Goal: Task Accomplishment & Management: Manage account settings

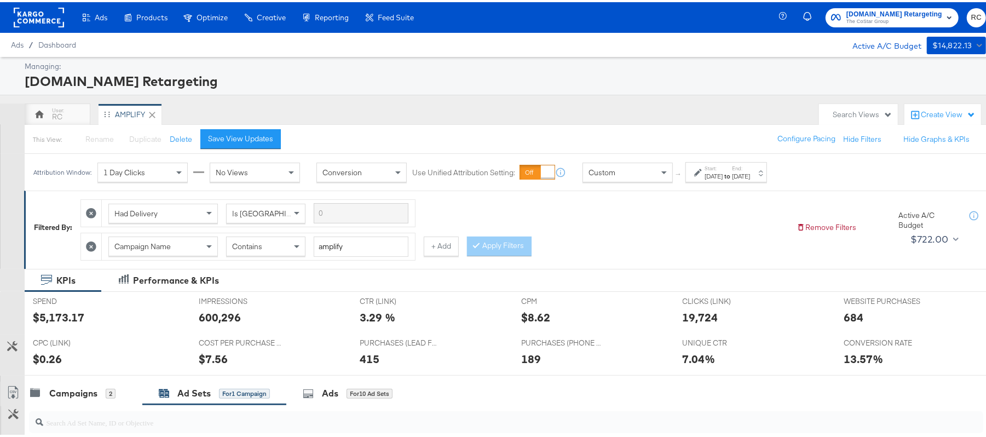
scroll to position [158, 0]
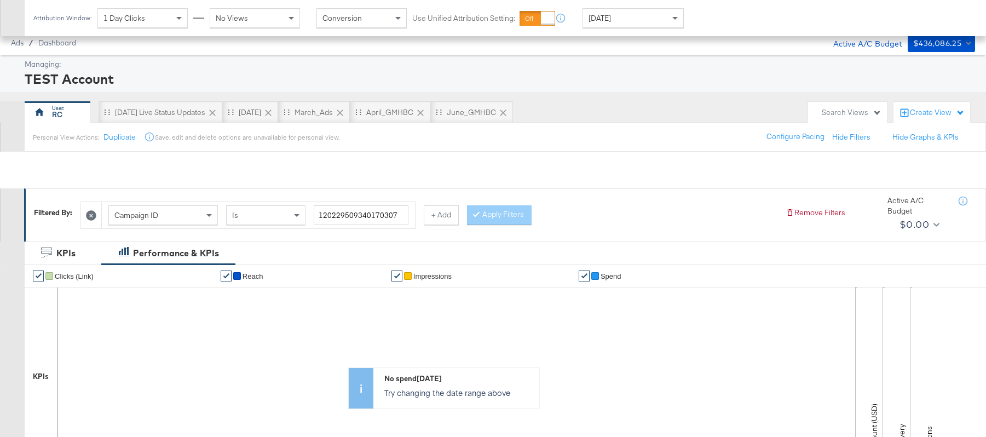
scroll to position [388, 0]
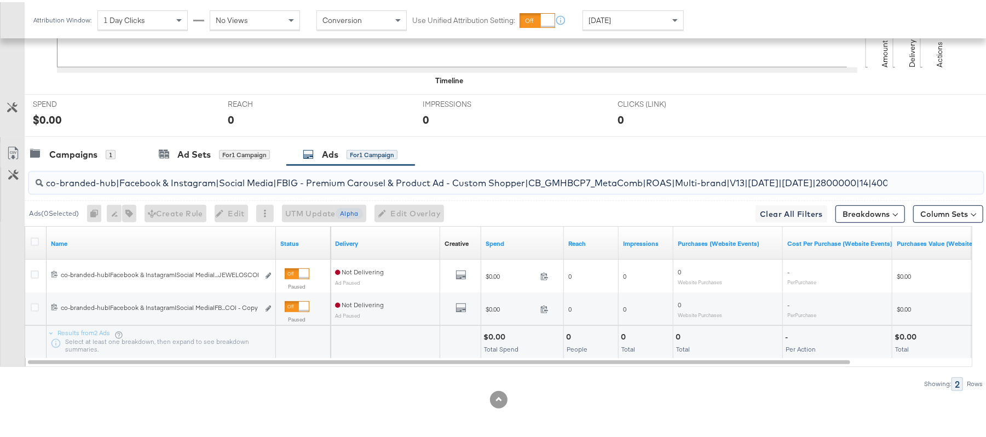
click at [370, 176] on input "co-branded-hub|Facebook & Instagram|Social Media|FBIG - Premium Carousel & Prod…" at bounding box center [469, 176] width 853 height 21
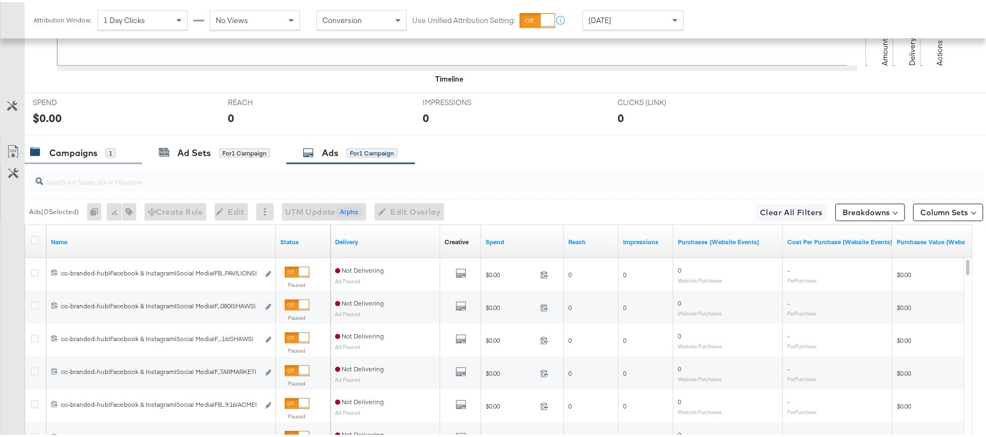
click at [64, 160] on div "Campaigns 1" at bounding box center [84, 151] width 118 height 24
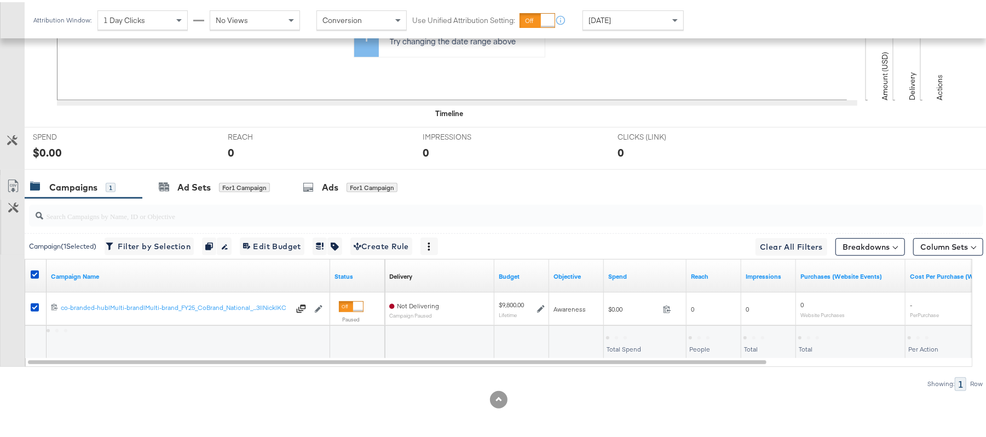
scroll to position [355, 0]
click at [193, 187] on div "Ad Sets" at bounding box center [193, 185] width 33 height 13
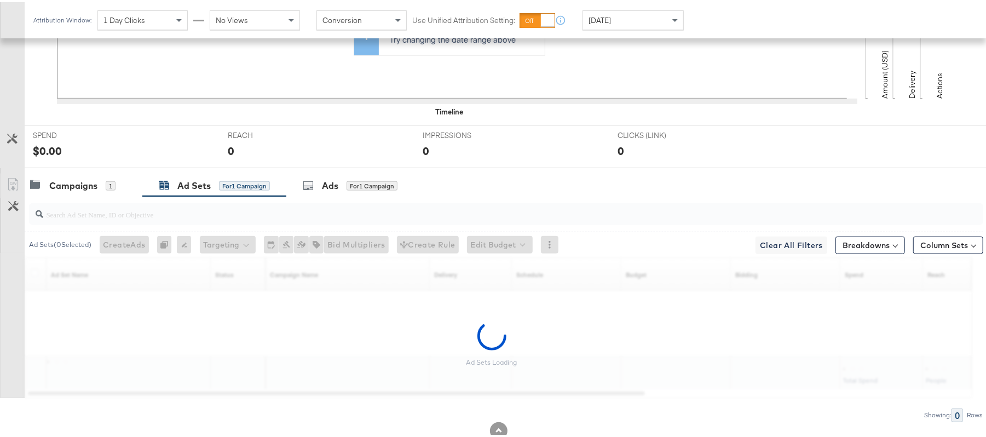
scroll to position [388, 0]
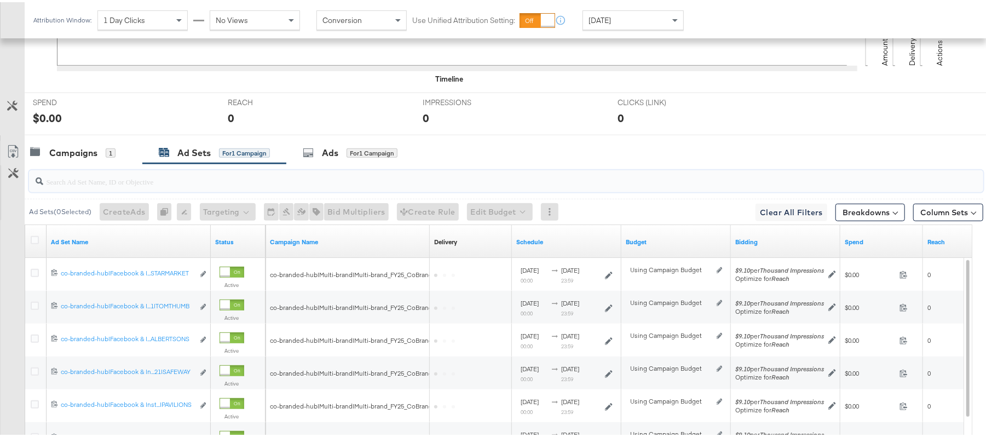
click at [198, 178] on input "search" at bounding box center [469, 174] width 853 height 21
paste input "co-branded-hub|Facebook & Instagram|Social Media|FBIG - Premium Carousel & Prod…"
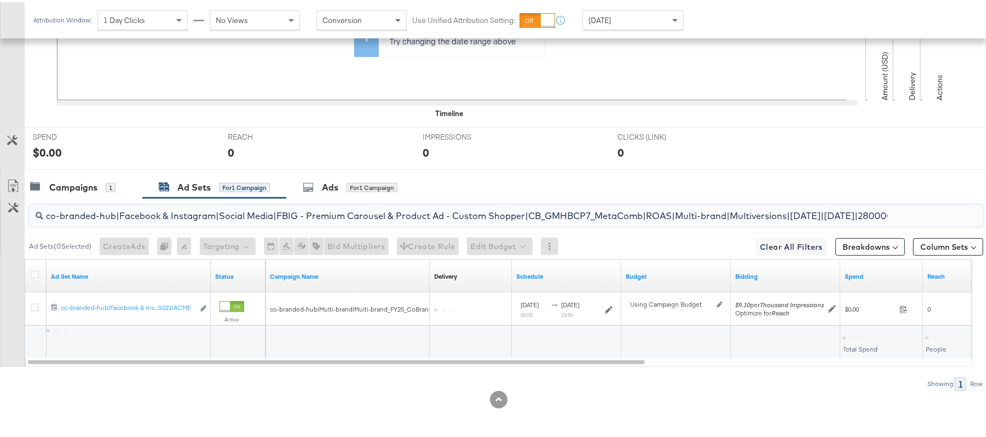
scroll to position [0, 241]
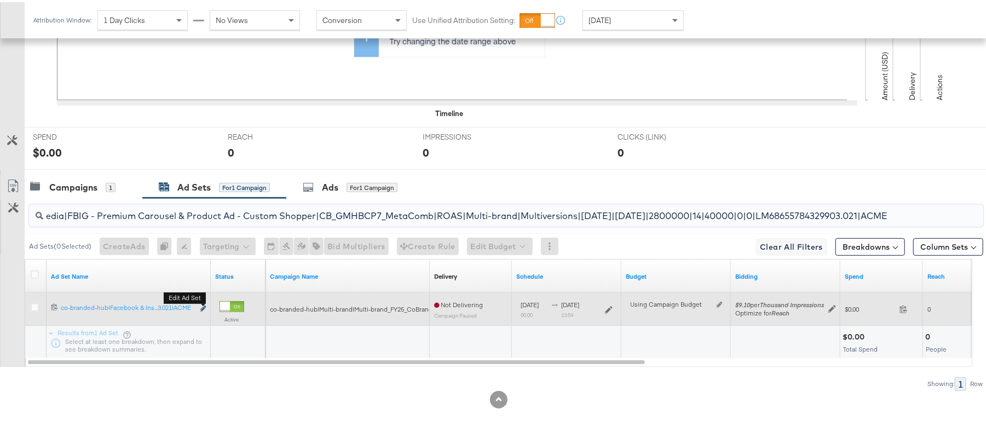
type input "co-branded-hub|Facebook & Instagram|Social Media|FBIG - Premium Carousel & Prod…"
click at [200, 305] on button "Edit ad set" at bounding box center [203, 306] width 7 height 11
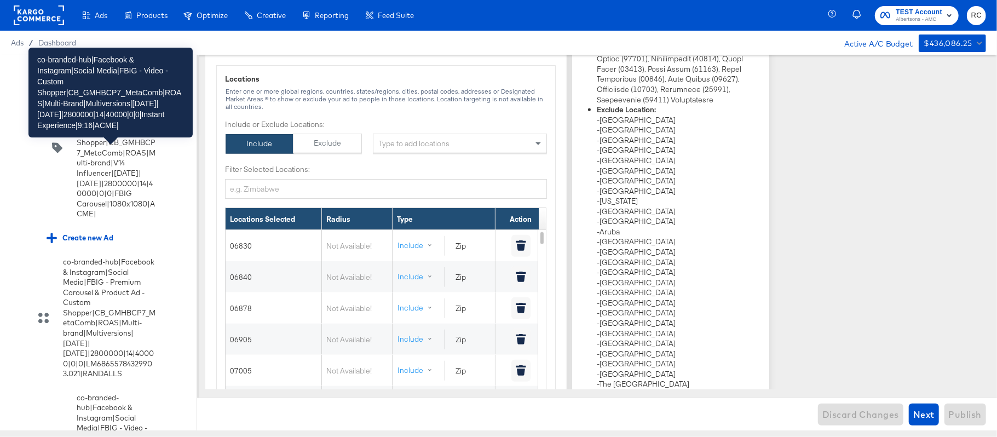
scroll to position [8282, 0]
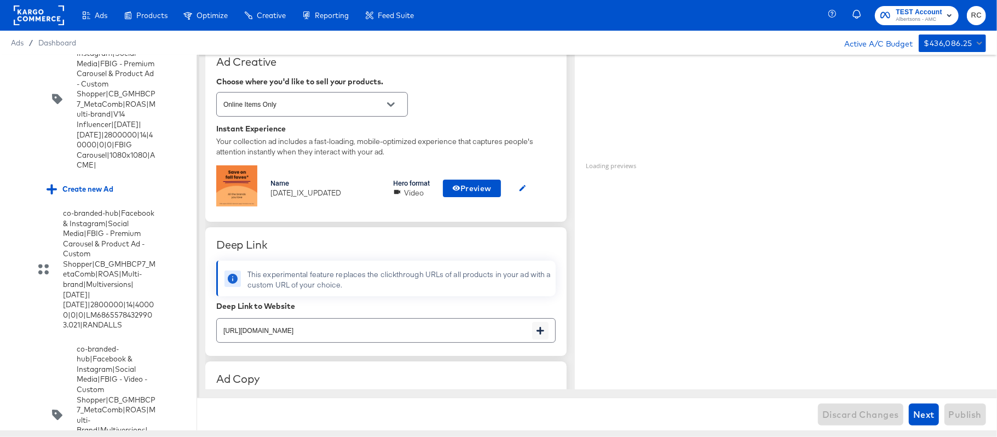
scroll to position [254, 0]
click at [476, 194] on span "Preview" at bounding box center [471, 188] width 39 height 14
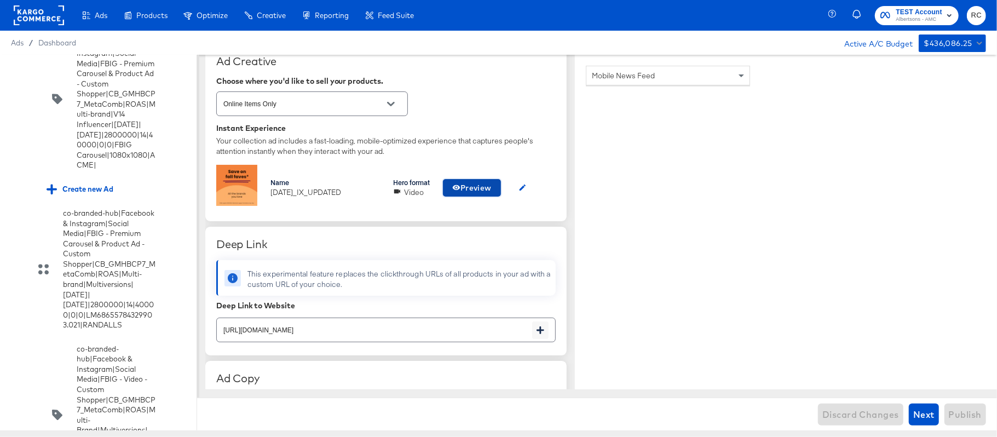
click at [475, 183] on span "Preview" at bounding box center [471, 188] width 39 height 14
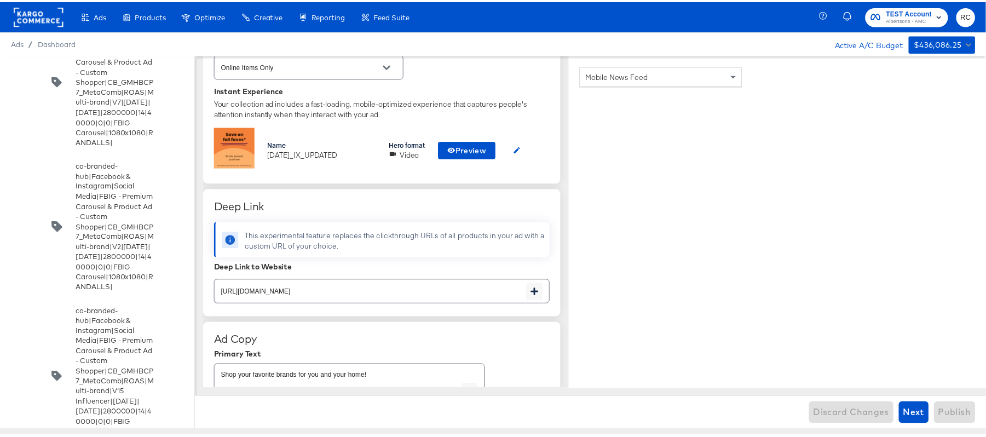
scroll to position [0, 0]
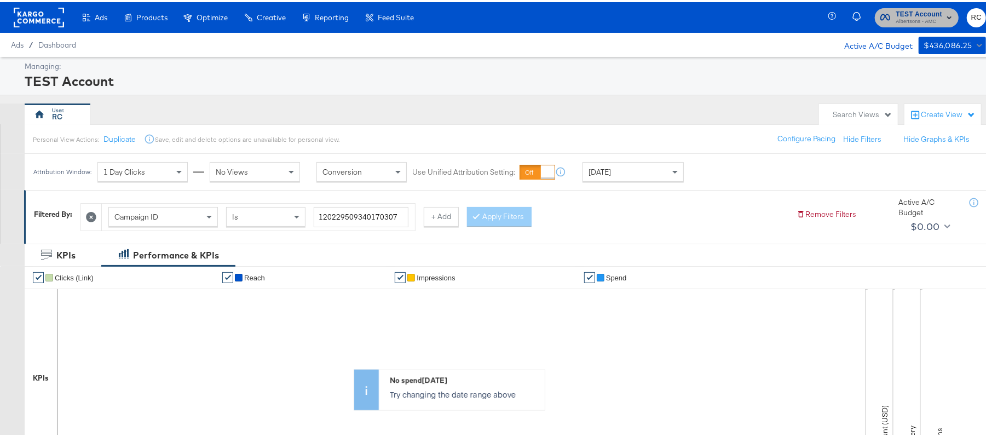
click at [904, 16] on span "Albertsons - AMC" at bounding box center [918, 19] width 47 height 9
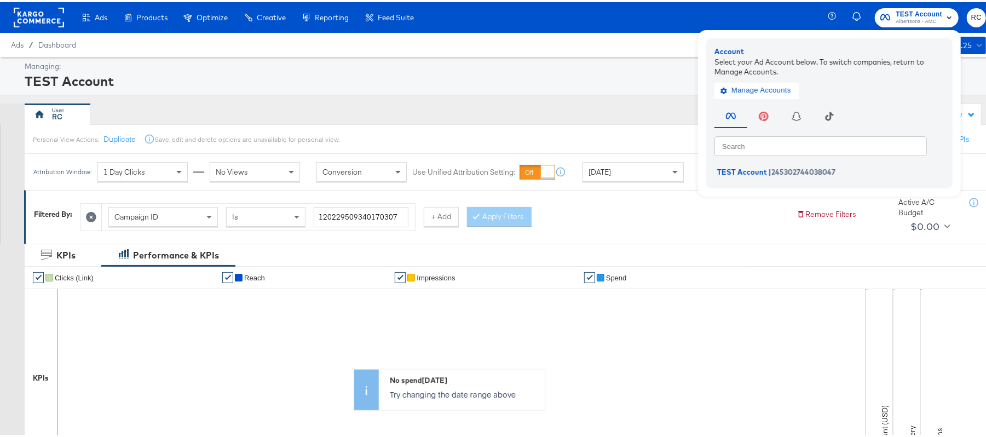
click at [377, 140] on div "Personal View Actions: Duplicate Save, edit and delete options are unavailable …" at bounding box center [510, 137] width 972 height 30
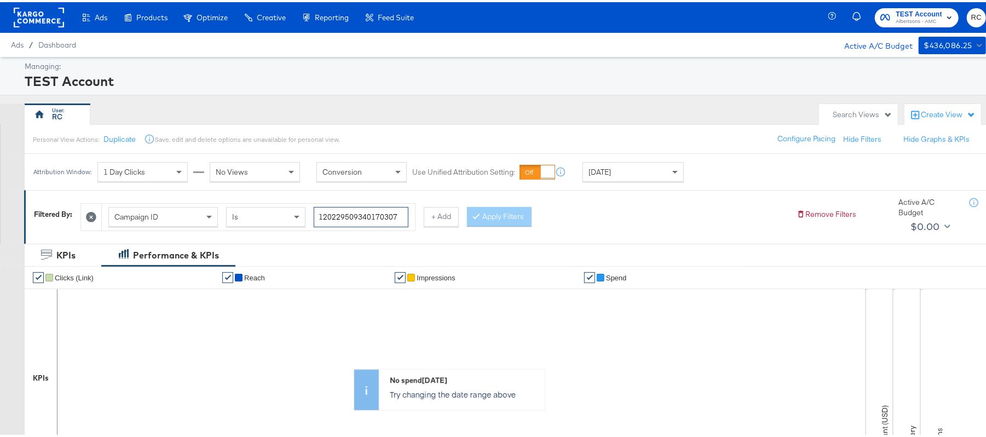
click at [364, 210] on input "120229509340170307" at bounding box center [361, 215] width 95 height 20
paste input "co-branded-hub|Facebook & Instagram|Social Media|FBIG - Video IX - Custom Shopp…"
click at [519, 213] on button "Apply Filters" at bounding box center [516, 215] width 65 height 20
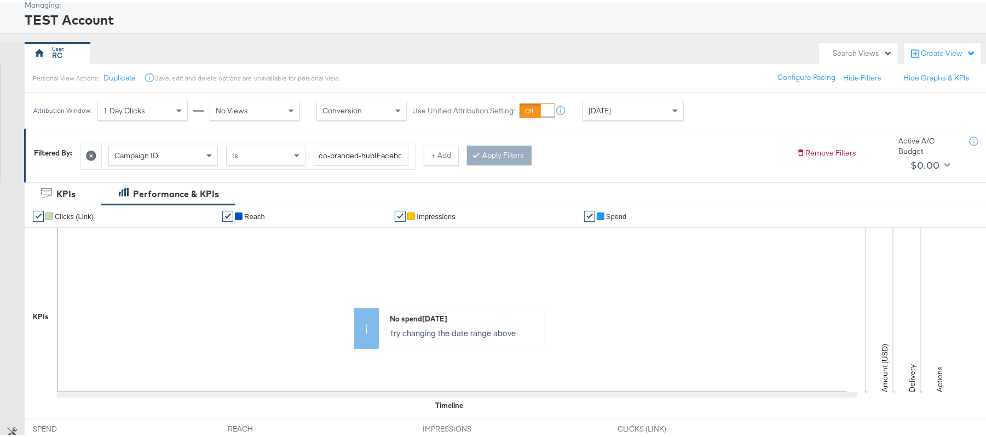
scroll to position [59, 0]
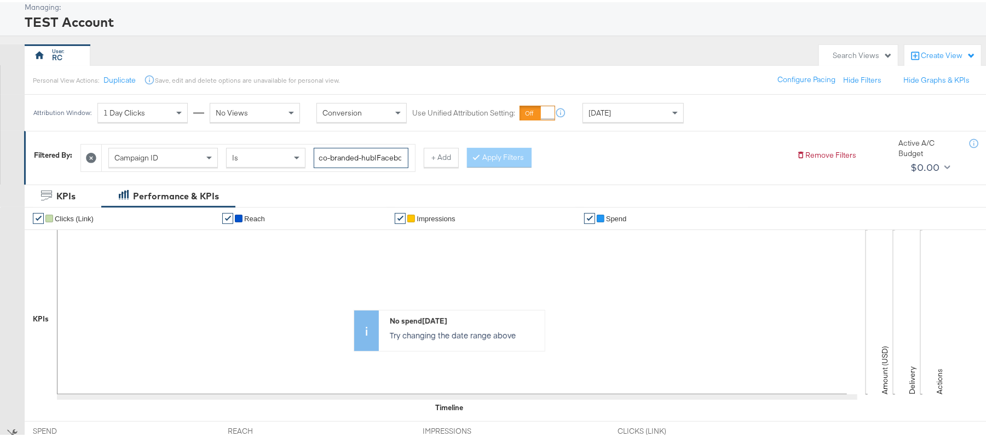
click at [388, 160] on input "co-branded-hub|Facebook & Instagram|Social Media|FBIG - Video IX - Custom Shopp…" at bounding box center [361, 156] width 95 height 20
paste input "120229468656850307"
type input "120229468656850307"
click at [484, 163] on button "Apply Filters" at bounding box center [499, 156] width 65 height 20
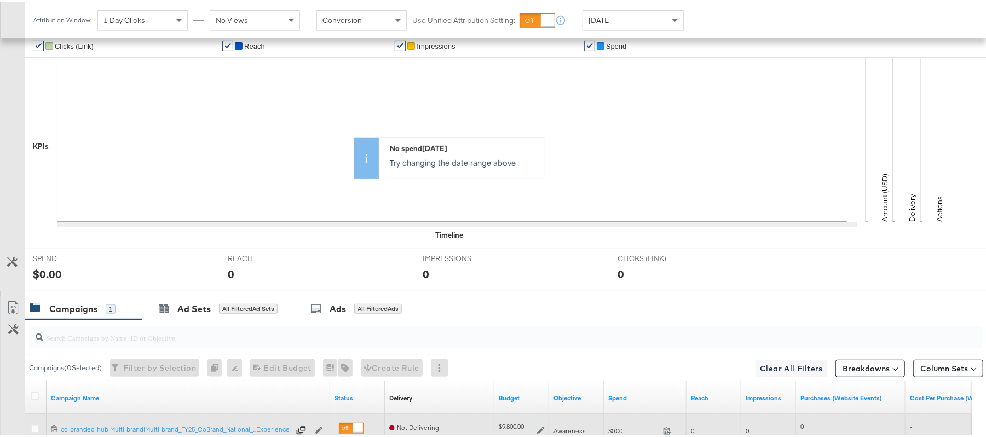
scroll to position [355, 0]
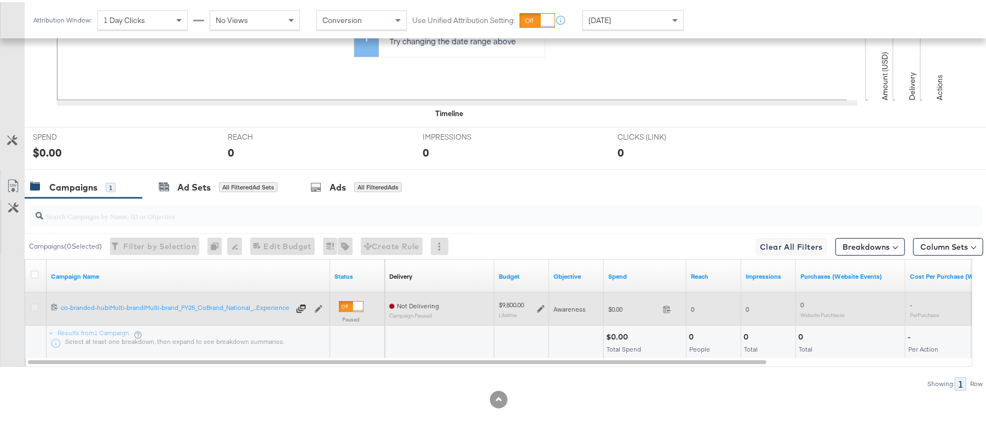
click at [34, 306] on icon at bounding box center [35, 305] width 8 height 8
click at [0, 0] on input "checkbox" at bounding box center [0, 0] width 0 height 0
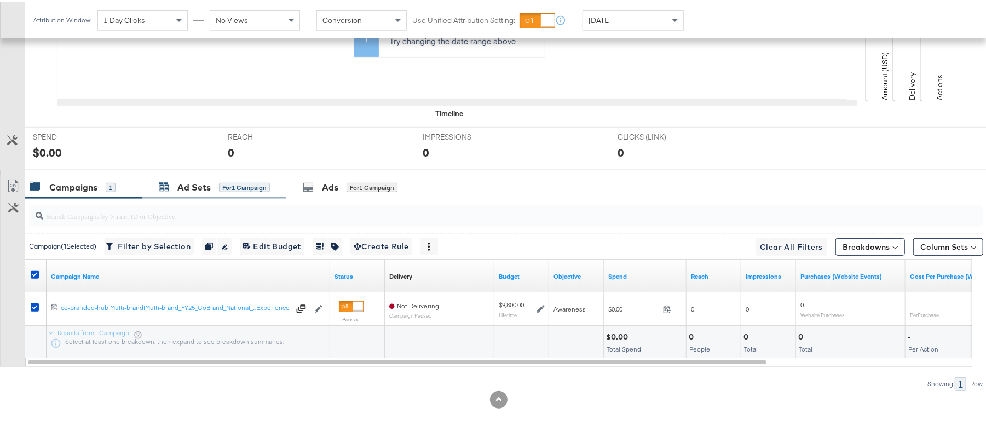
click at [195, 184] on div "Ad Sets" at bounding box center [193, 185] width 33 height 13
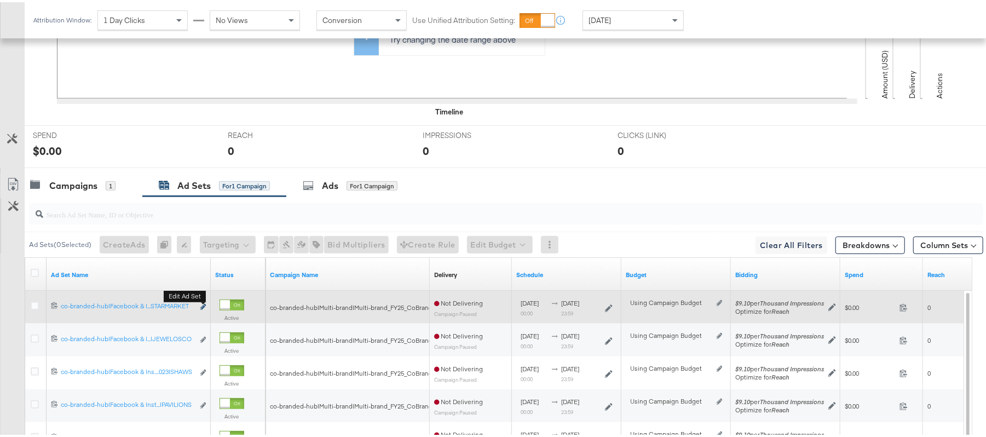
click at [204, 305] on icon "link" at bounding box center [202, 305] width 5 height 6
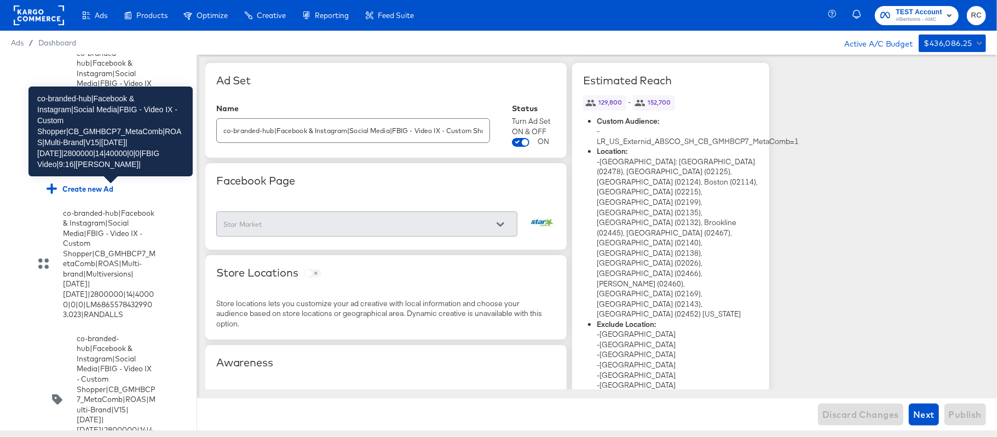
scroll to position [5838, 0]
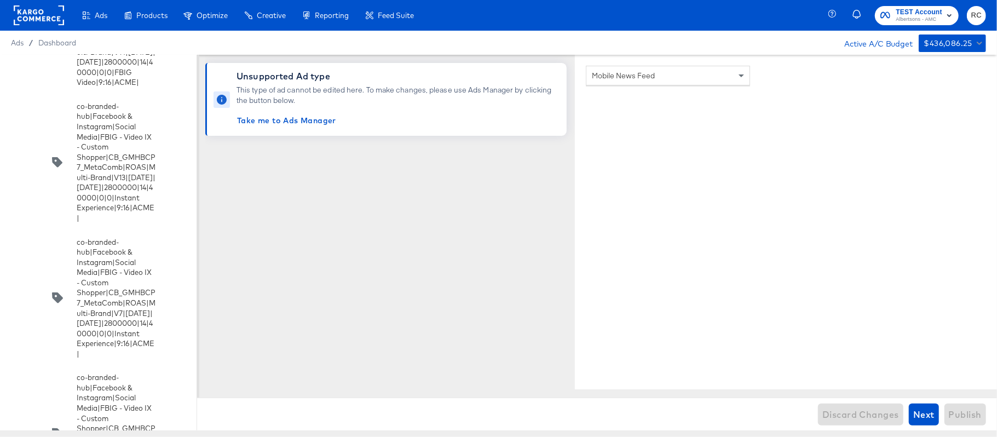
scroll to position [4611, 0]
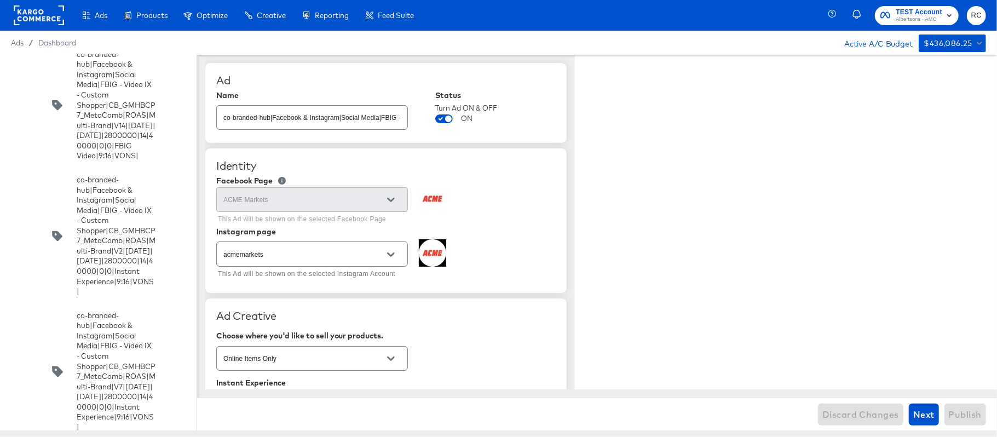
type textarea "x"
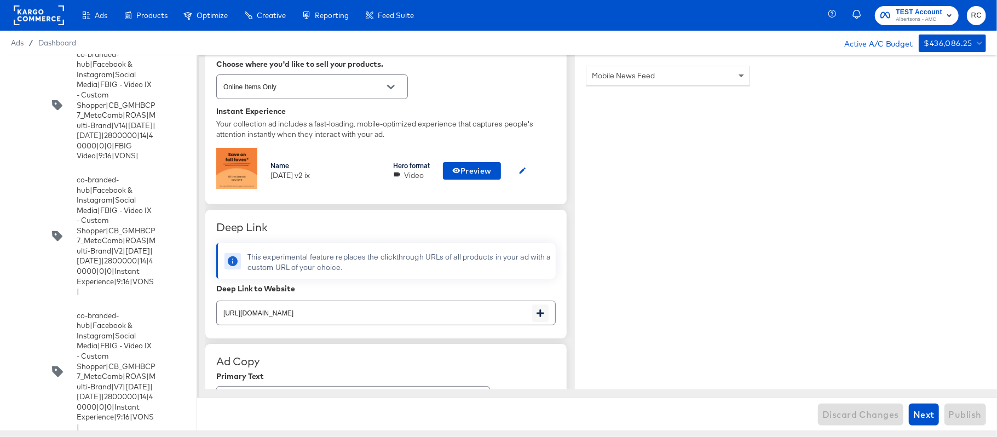
scroll to position [271, 0]
click at [480, 171] on span "Preview" at bounding box center [471, 171] width 39 height 14
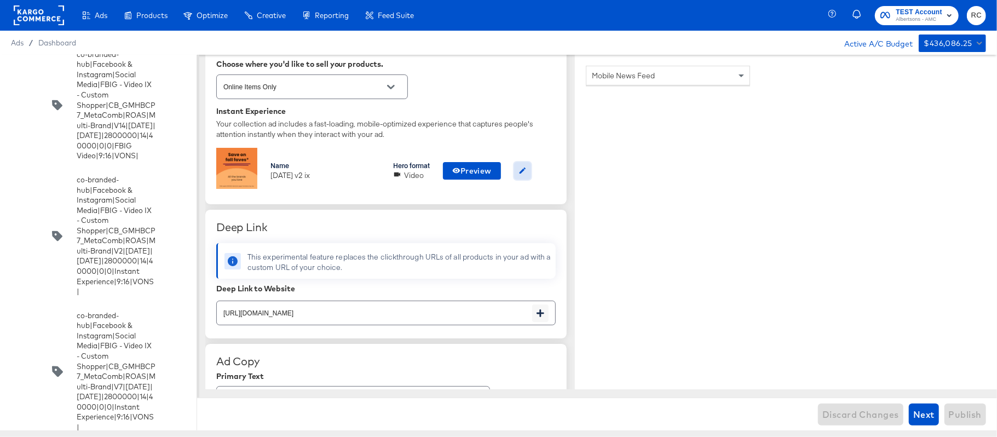
click at [524, 169] on icon "button" at bounding box center [522, 170] width 8 height 8
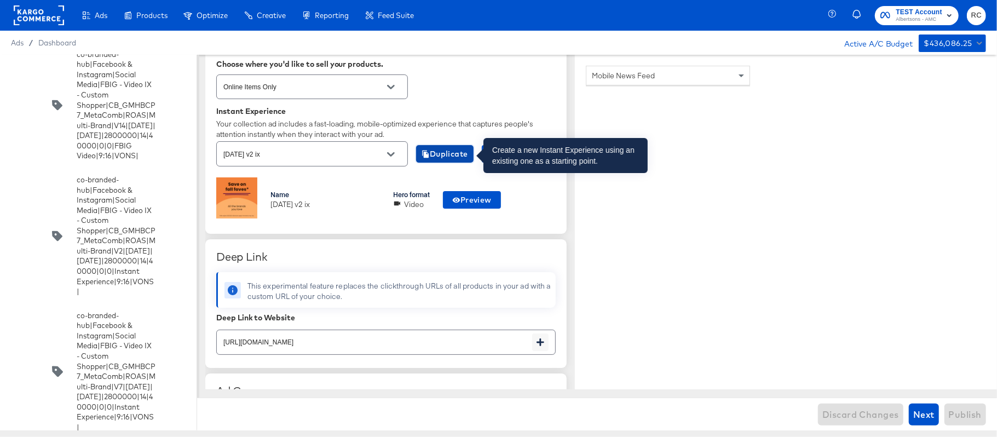
click at [453, 159] on span "Duplicate" at bounding box center [444, 154] width 47 height 14
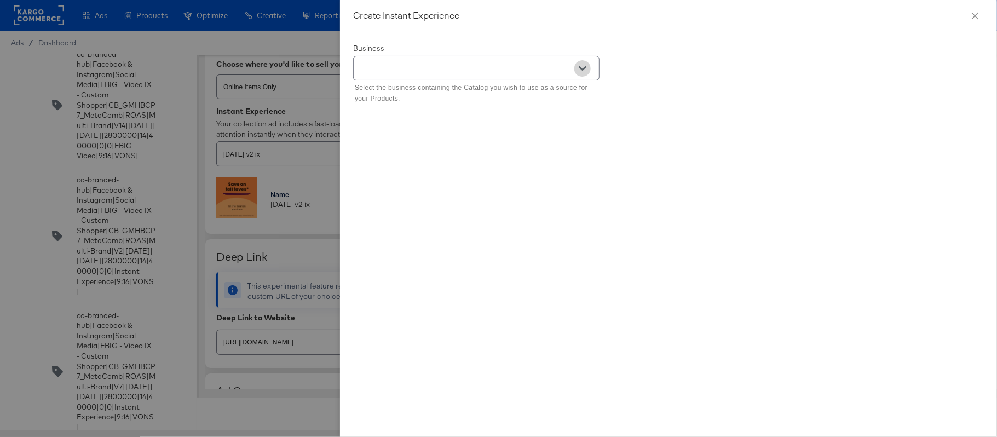
click at [587, 73] on button "Open" at bounding box center [582, 68] width 16 height 16
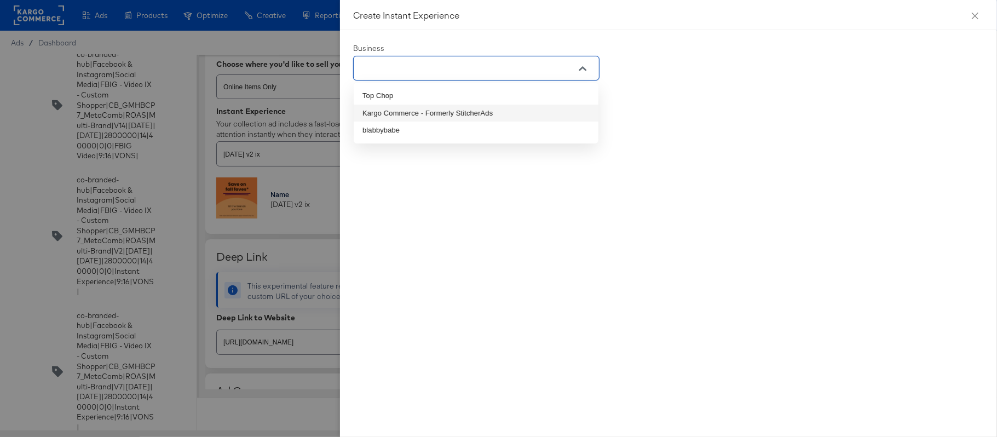
click at [521, 107] on li "Kargo Commerce - Formerly StitcherAds" at bounding box center [476, 114] width 245 height 18
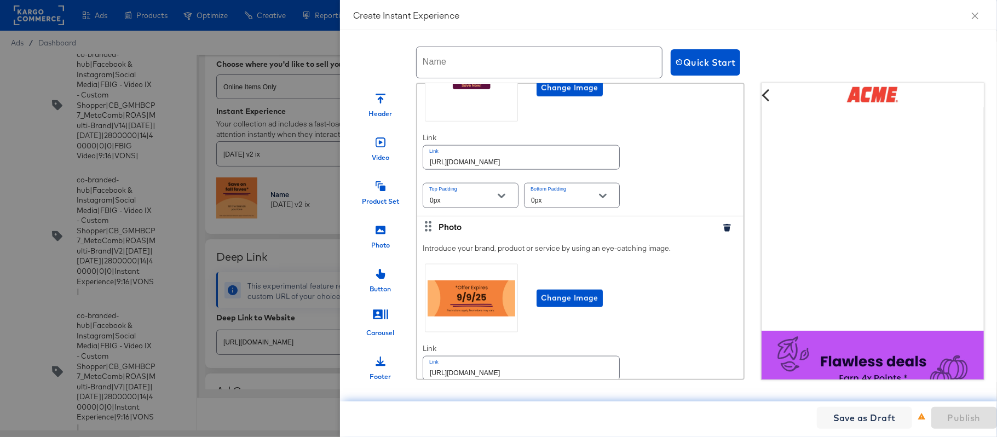
scroll to position [1028, 0]
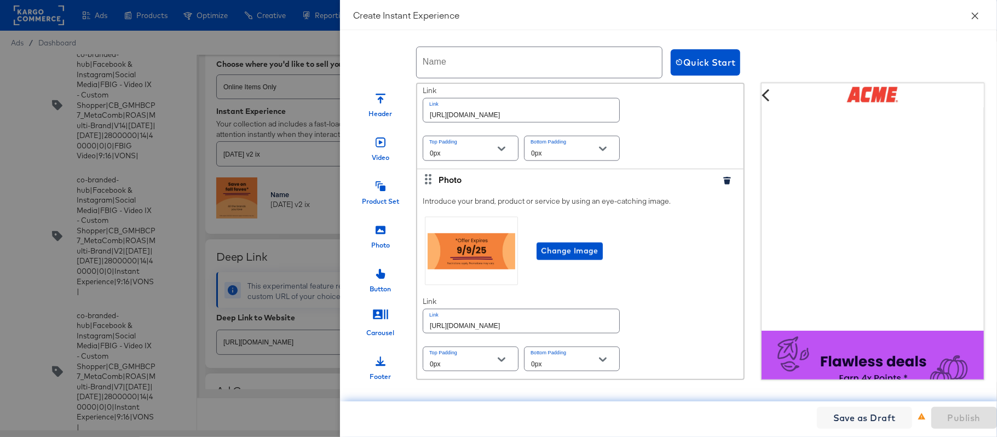
click at [975, 11] on icon "close" at bounding box center [974, 15] width 9 height 9
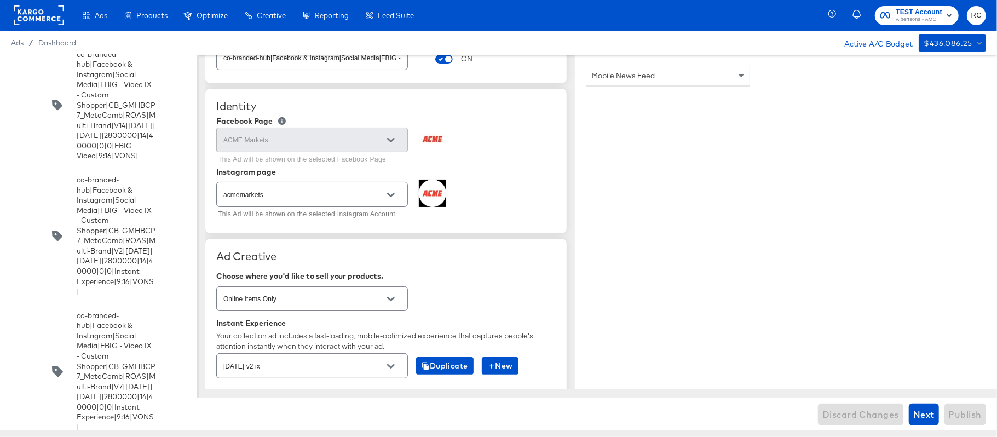
scroll to position [0, 0]
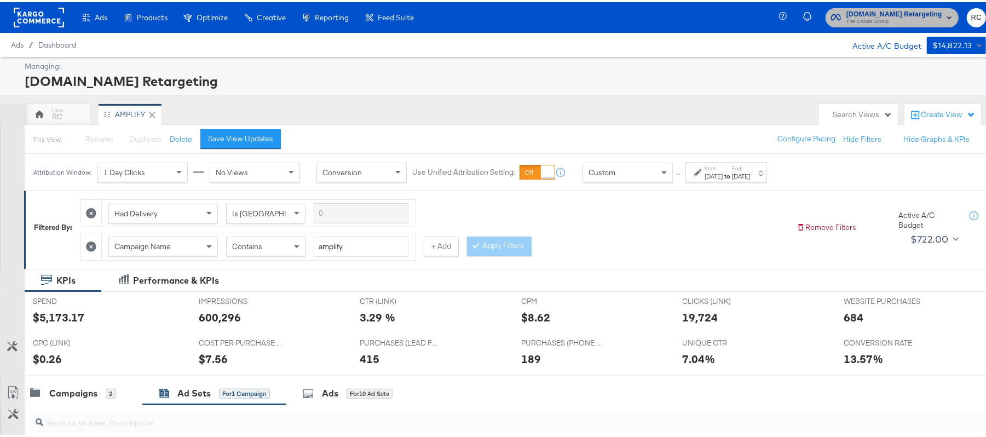
click at [894, 14] on span "[DOMAIN_NAME] Retargeting" at bounding box center [894, 12] width 96 height 11
